Goal: Task Accomplishment & Management: Complete application form

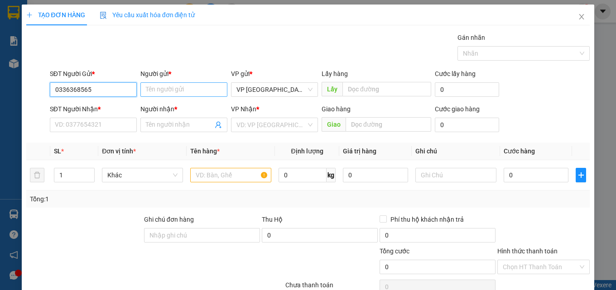
type input "0336368565"
click at [171, 87] on input "Người gửi *" at bounding box center [183, 89] width 87 height 14
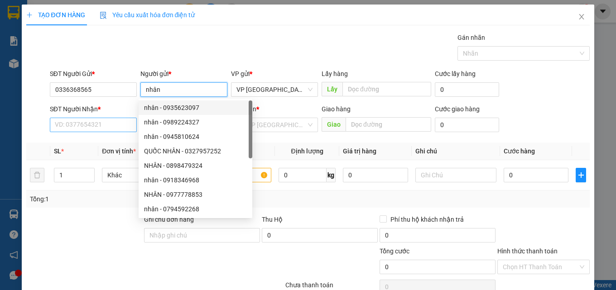
type input "nhân"
drag, startPoint x: 91, startPoint y: 124, endPoint x: 99, endPoint y: 124, distance: 7.7
click at [94, 124] on input "SĐT Người Nhận *" at bounding box center [93, 125] width 87 height 14
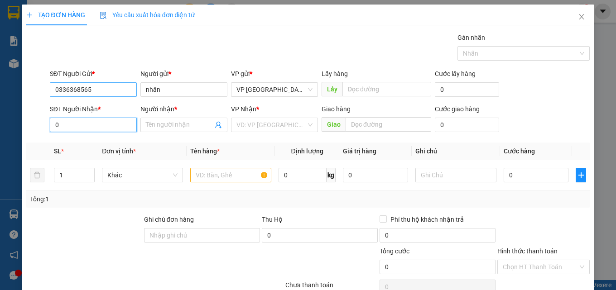
type input "0"
drag, startPoint x: 107, startPoint y: 91, endPoint x: 0, endPoint y: 102, distance: 107.4
click at [0, 102] on div "TẠO ĐƠN HÀNG Yêu cầu xuất hóa đơn điện tử Transit Pickup Surcharge Ids Transit …" at bounding box center [308, 145] width 616 height 290
type input "0964177739"
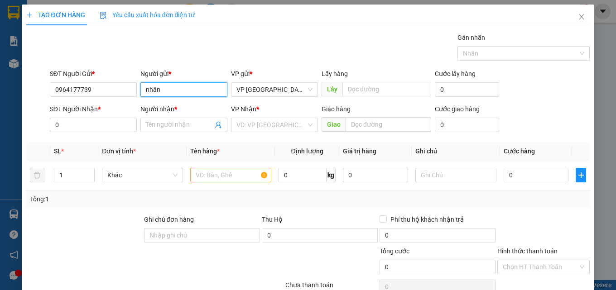
drag, startPoint x: 147, startPoint y: 92, endPoint x: 111, endPoint y: 101, distance: 36.9
click at [111, 101] on form "SĐT Người Gửi * 0964177739 Người gửi * nhân nhân VP gửi * VP [GEOGRAPHIC_DATA] …" at bounding box center [307, 102] width 563 height 67
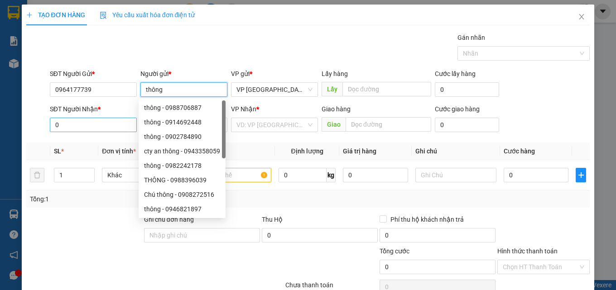
type input "thông"
click at [83, 124] on input "0" at bounding box center [93, 125] width 87 height 14
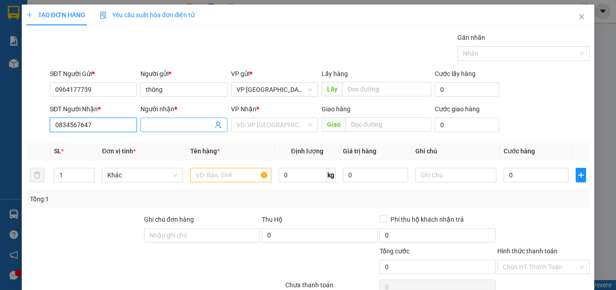
type input "0834567647"
click at [163, 125] on input "Người nhận *" at bounding box center [179, 125] width 67 height 10
type input "nhuệ"
click at [226, 176] on input "text" at bounding box center [230, 175] width 81 height 14
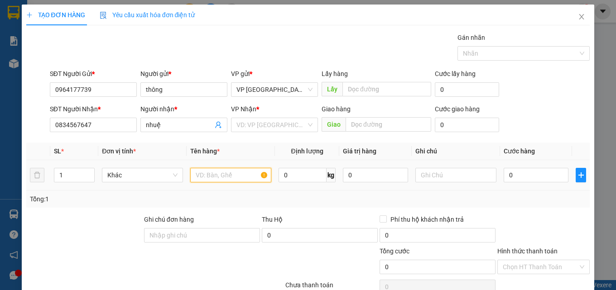
type input "j"
type input "hải sản"
click at [544, 174] on input "0" at bounding box center [535, 175] width 65 height 14
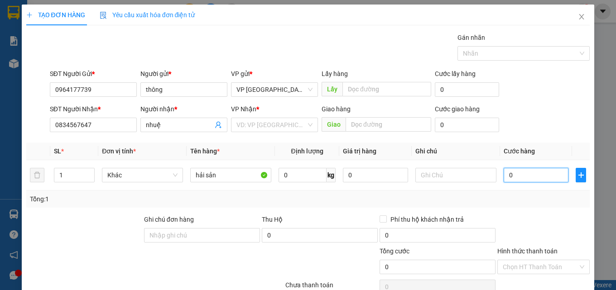
type input "8"
type input "80"
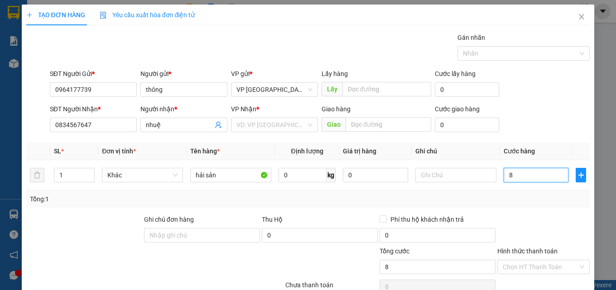
type input "80"
type input "800"
type input "8.000"
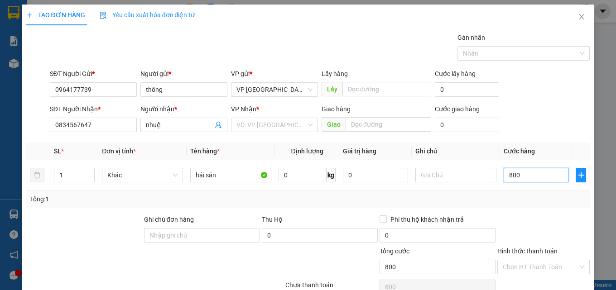
type input "8.000"
type input "80.000"
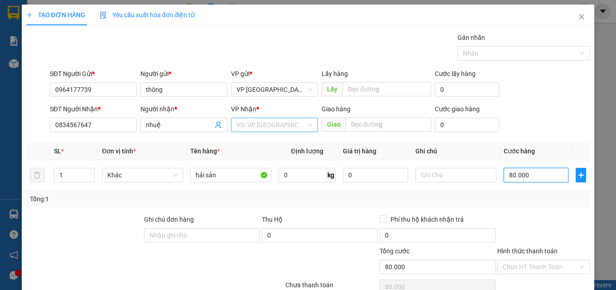
type input "80.000"
click at [259, 126] on input "search" at bounding box center [271, 125] width 70 height 14
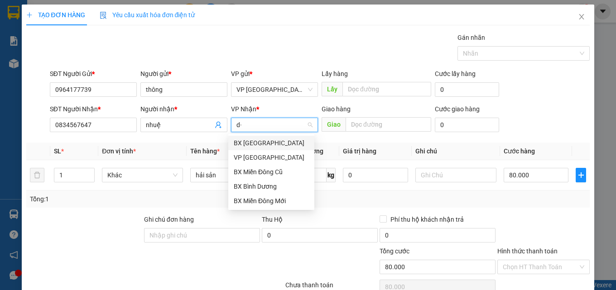
type input "d"
type input "đ"
click at [261, 158] on div "VP [GEOGRAPHIC_DATA]" at bounding box center [271, 158] width 75 height 10
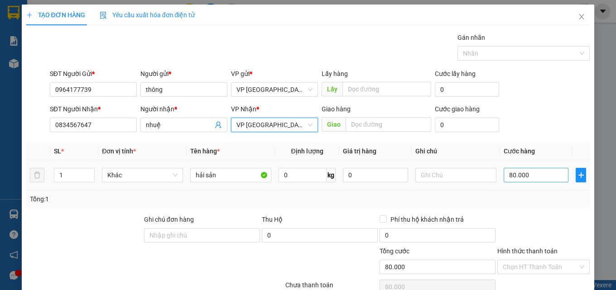
scroll to position [73, 0]
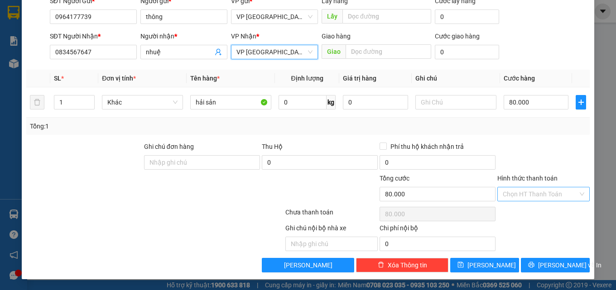
click at [555, 192] on input "Hình thức thanh toán" at bounding box center [539, 194] width 75 height 14
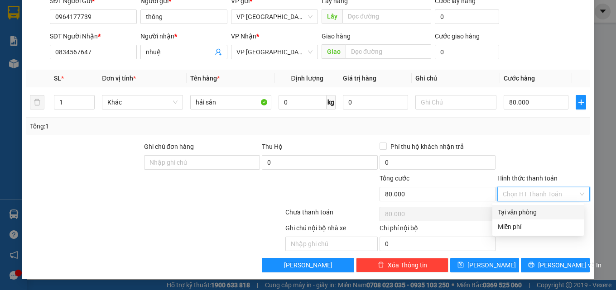
click at [538, 212] on div "Tại văn phòng" at bounding box center [537, 212] width 81 height 10
type input "0"
click at [532, 217] on div "Tại văn phòng" at bounding box center [537, 212] width 81 height 10
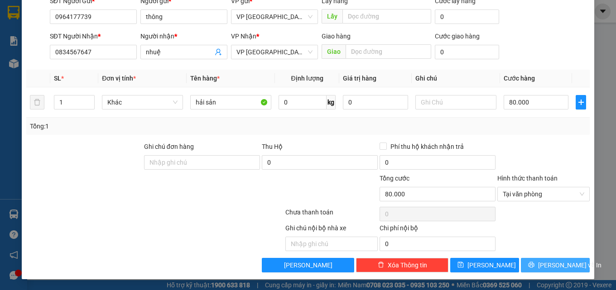
click at [554, 266] on span "[PERSON_NAME] và In" at bounding box center [569, 265] width 63 height 10
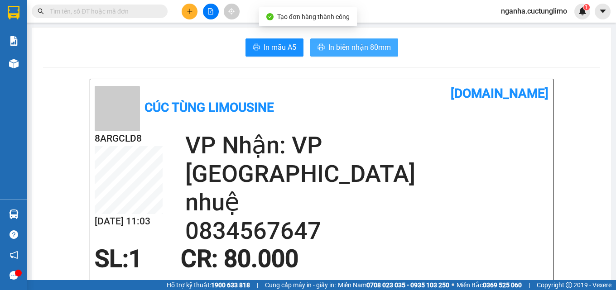
click at [381, 52] on span "In biên nhận 80mm" at bounding box center [359, 47] width 62 height 11
